Goal: Task Accomplishment & Management: Use online tool/utility

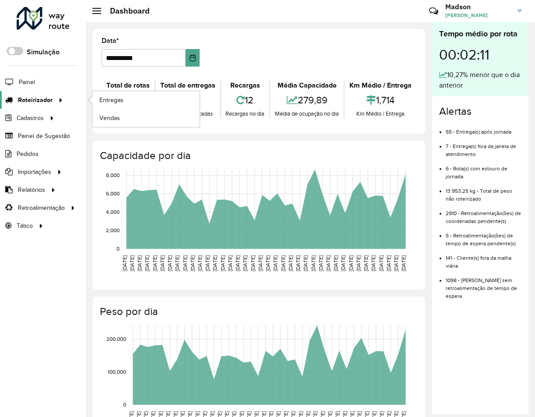
click at [42, 95] on span "Roteirizador" at bounding box center [35, 99] width 35 height 9
click at [114, 99] on span "Entregas" at bounding box center [111, 99] width 25 height 9
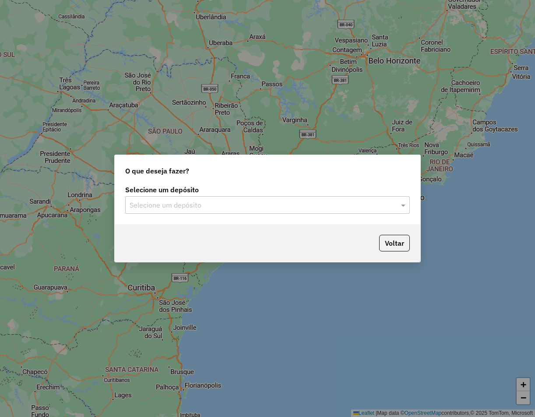
click at [215, 202] on input "text" at bounding box center [259, 205] width 258 height 11
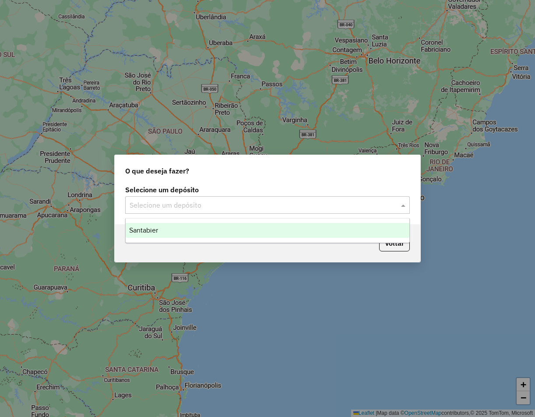
click at [197, 237] on div "Santabier" at bounding box center [268, 230] width 284 height 15
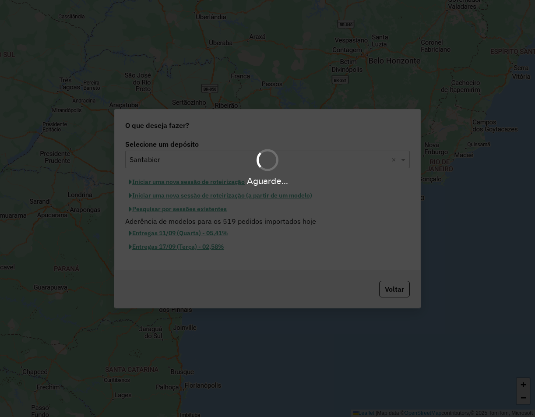
click at [155, 209] on hb-app "Aguarde... Pop-up bloqueado! Seu navegador bloqueou automáticamente a abertura …" at bounding box center [267, 208] width 535 height 417
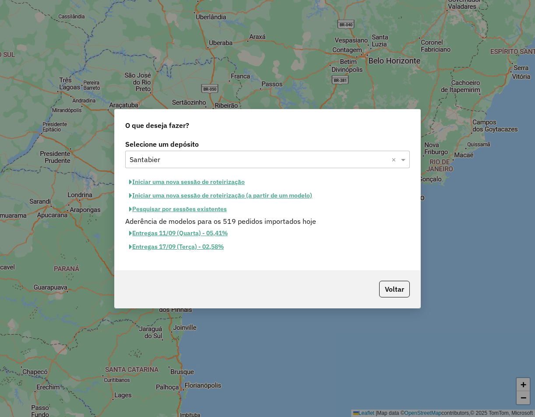
click at [172, 208] on button "Pesquisar por sessões existentes" at bounding box center [178, 209] width 106 height 14
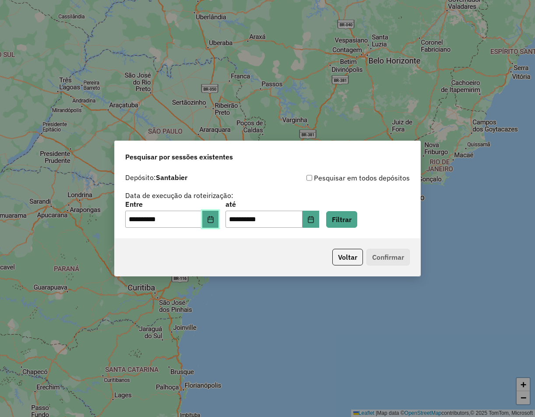
click at [219, 223] on button "Choose Date" at bounding box center [210, 220] width 17 height 18
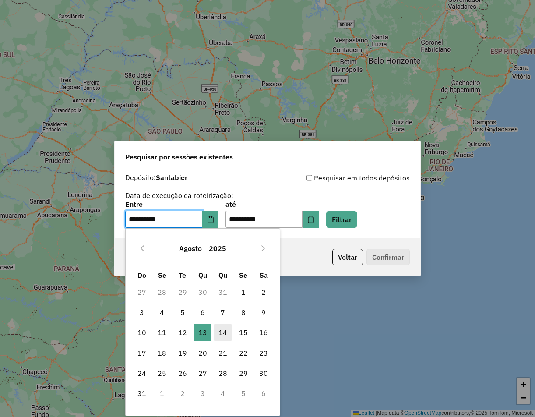
click at [224, 330] on span "14" at bounding box center [223, 333] width 18 height 18
type input "**********"
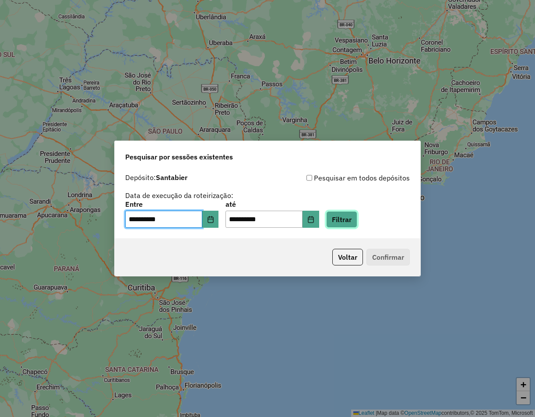
click at [350, 219] on button "Filtrar" at bounding box center [341, 219] width 31 height 17
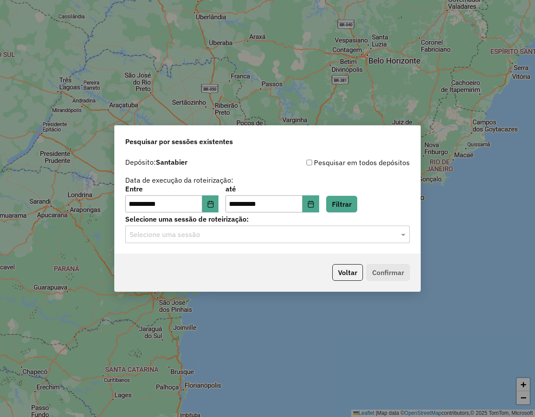
drag, startPoint x: 235, startPoint y: 223, endPoint x: 231, endPoint y: 231, distance: 8.6
click at [235, 225] on div "Selecione uma sessão de roteirização: Selecione uma sessão" at bounding box center [267, 229] width 285 height 27
click at [231, 231] on input "text" at bounding box center [259, 235] width 258 height 11
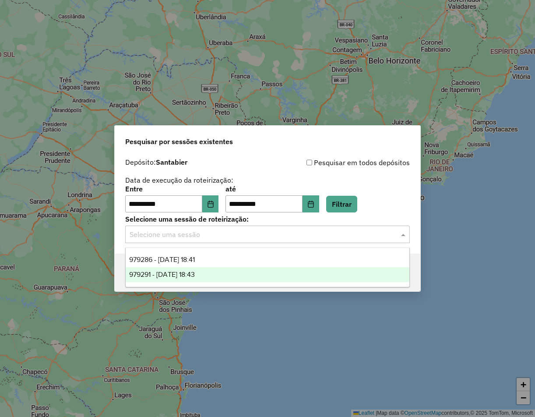
click at [195, 271] on span "979291 - 14/08/2025 18:43" at bounding box center [162, 274] width 66 height 7
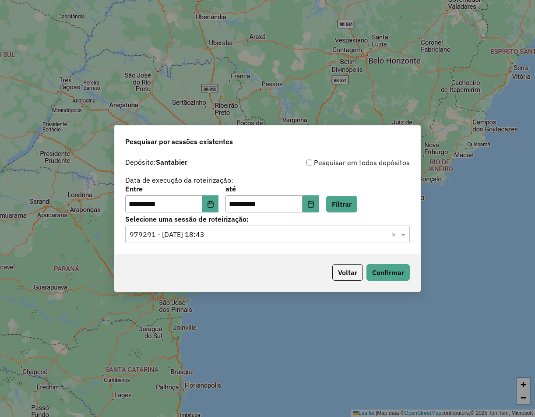
drag, startPoint x: 242, startPoint y: 233, endPoint x: 234, endPoint y: 237, distance: 8.8
click at [242, 233] on input "text" at bounding box center [259, 235] width 258 height 11
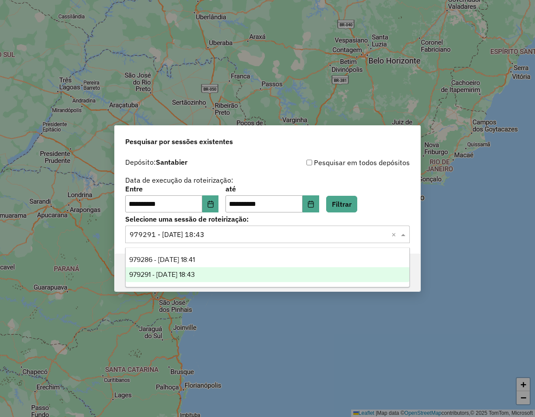
click at [254, 274] on div "979291 - 14/08/2025 18:43" at bounding box center [268, 274] width 284 height 15
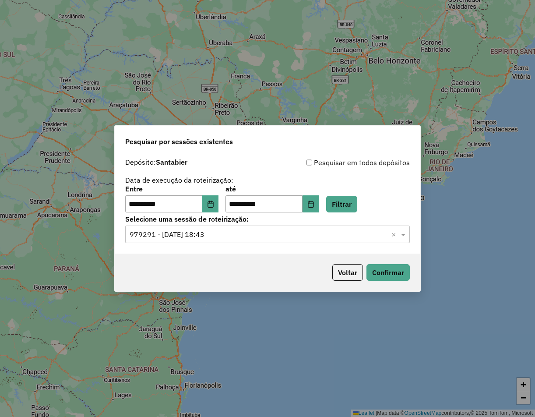
click at [217, 234] on input "text" at bounding box center [259, 235] width 258 height 11
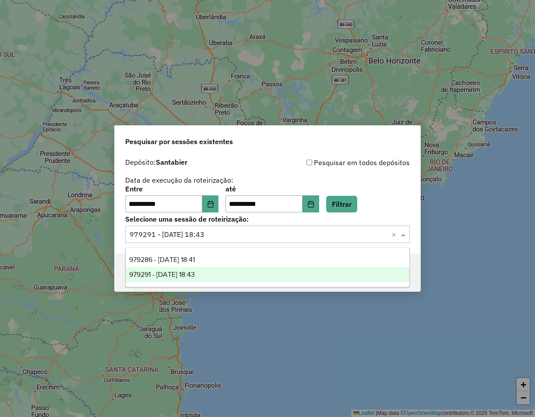
click at [184, 273] on span "979291 - 14/08/2025 18:43" at bounding box center [162, 274] width 66 height 7
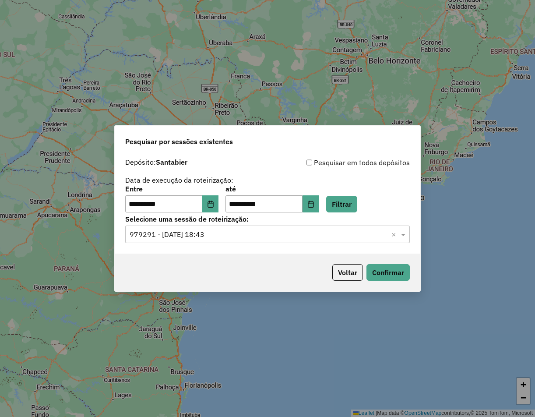
click at [388, 262] on div "Voltar Confirmar" at bounding box center [268, 273] width 306 height 38
click at [384, 267] on button "Confirmar" at bounding box center [388, 272] width 43 height 17
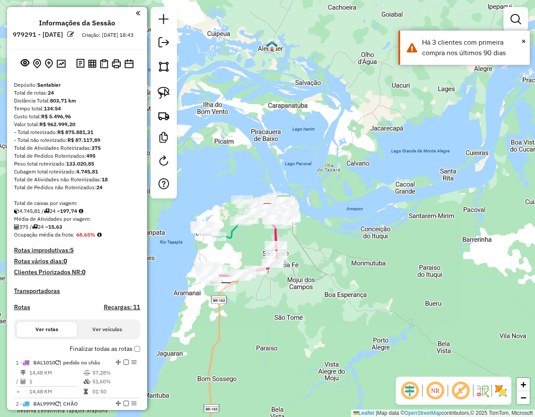
click at [163, 48] on link at bounding box center [164, 44] width 18 height 20
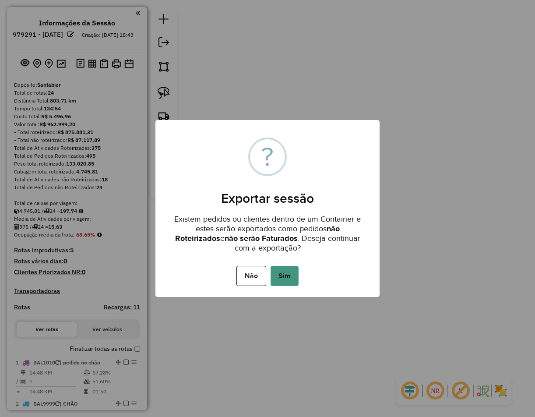
click at [289, 272] on button "Sim" at bounding box center [285, 276] width 28 height 20
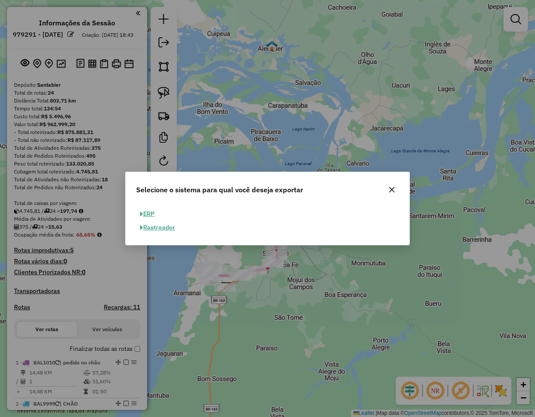
click at [149, 214] on button "ERP" at bounding box center [147, 214] width 22 height 14
select select "**"
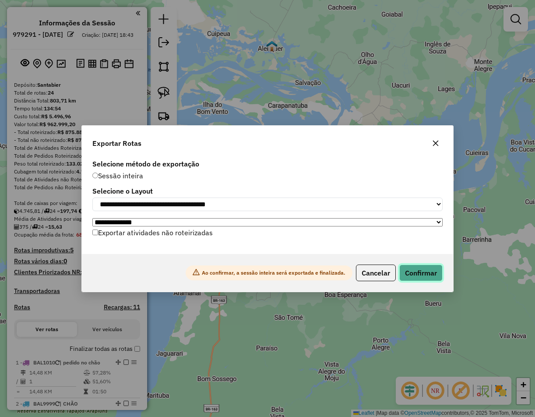
click at [438, 278] on button "Confirmar" at bounding box center [420, 273] width 43 height 17
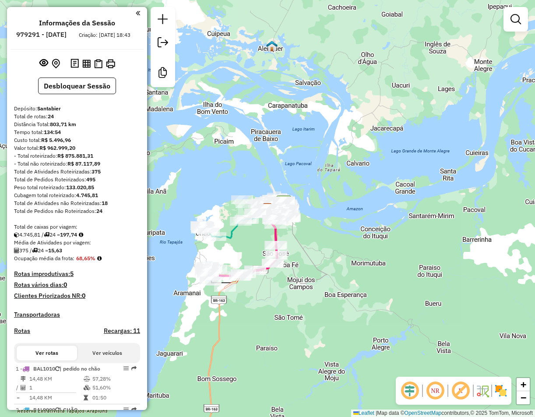
click at [183, 343] on div "Janela de atendimento Grade de atendimento Capacidade Transportadoras Veículos …" at bounding box center [267, 208] width 535 height 417
